Goal: Find specific page/section: Find specific page/section

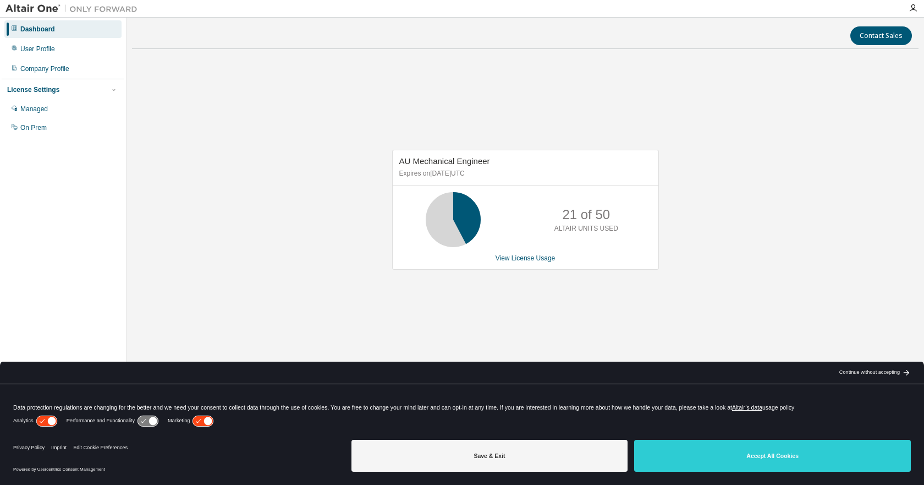
click at [523, 109] on div "AU Mechanical Engineer Expires on January 1, 2026 UTC 21 of 50 ALTAIR UNITS USE…" at bounding box center [525, 215] width 787 height 315
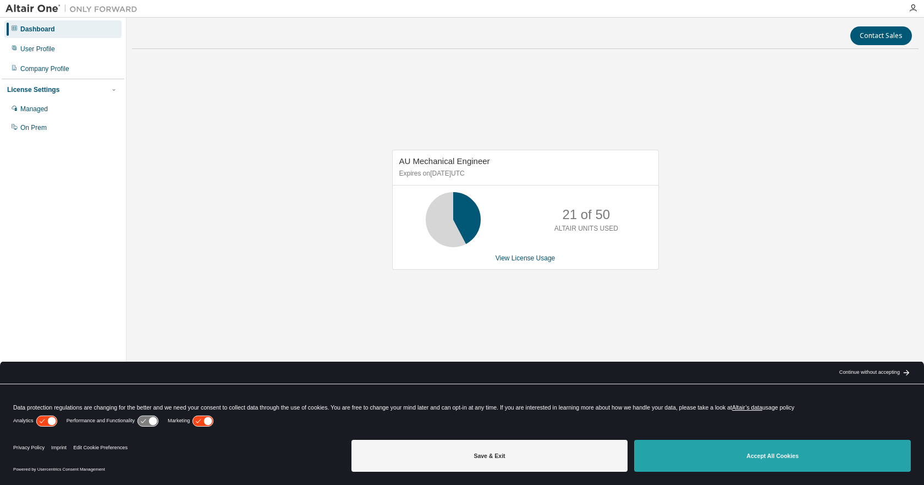
click at [772, 468] on button "Accept All Cookies" at bounding box center [772, 456] width 277 height 32
